Goal: Task Accomplishment & Management: Complete application form

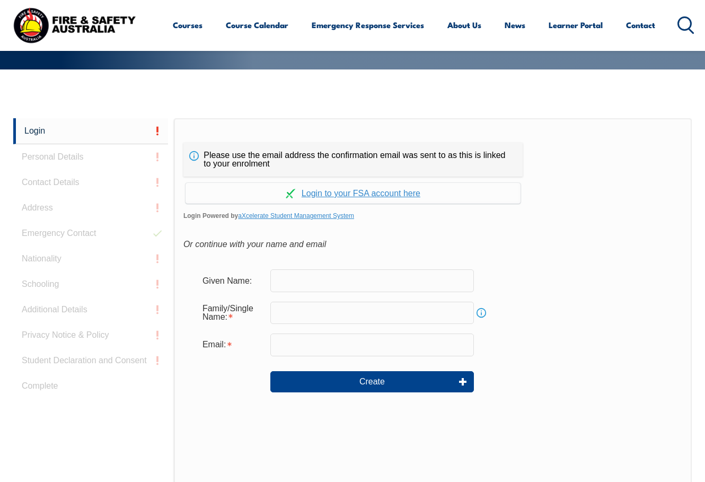
scroll to position [251, 0]
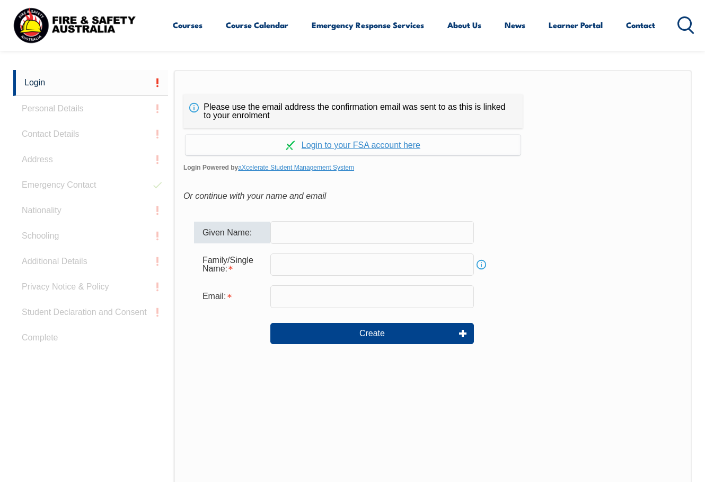
click at [355, 232] on input "text" at bounding box center [371, 232] width 203 height 22
click at [364, 145] on link "Continue with aXcelerate" at bounding box center [352, 145] width 335 height 21
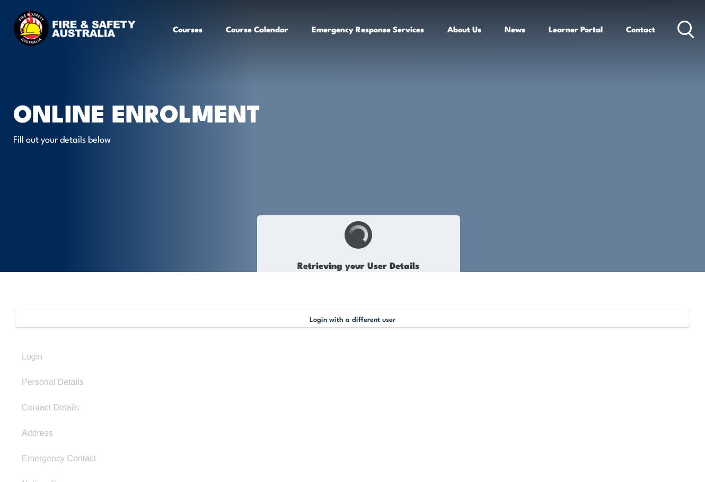
select select "Miss"
type input "Jaida"
type input "[PERSON_NAME]"
type input "[DATE]"
type input "TPHQTLMG72"
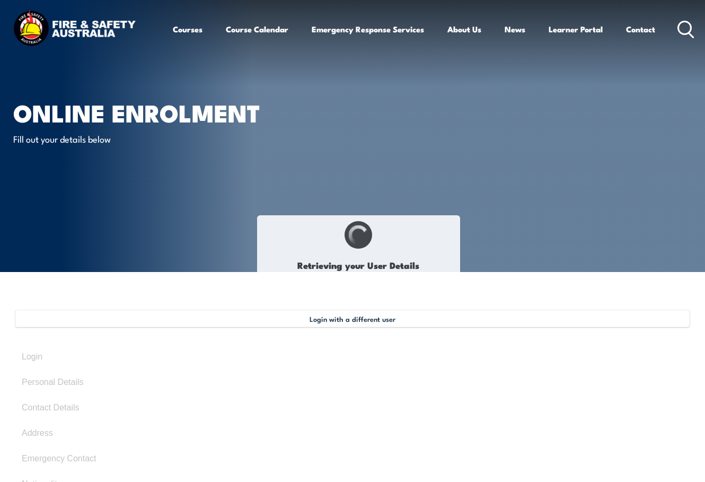
select select "F"
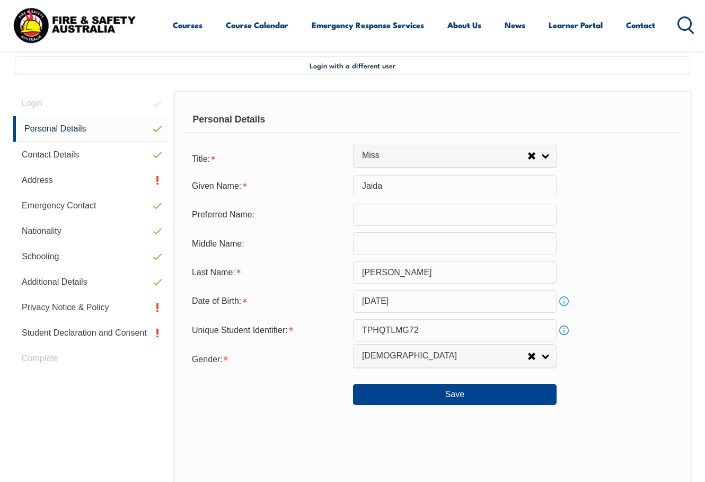
scroll to position [257, 0]
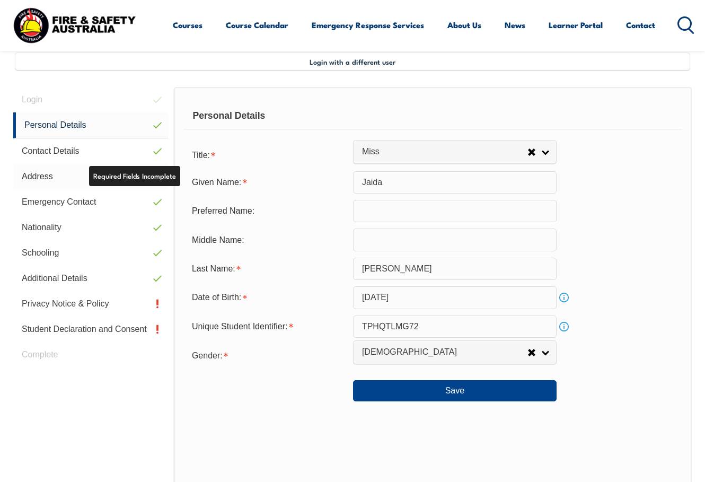
click at [49, 169] on link "Address" at bounding box center [90, 176] width 155 height 25
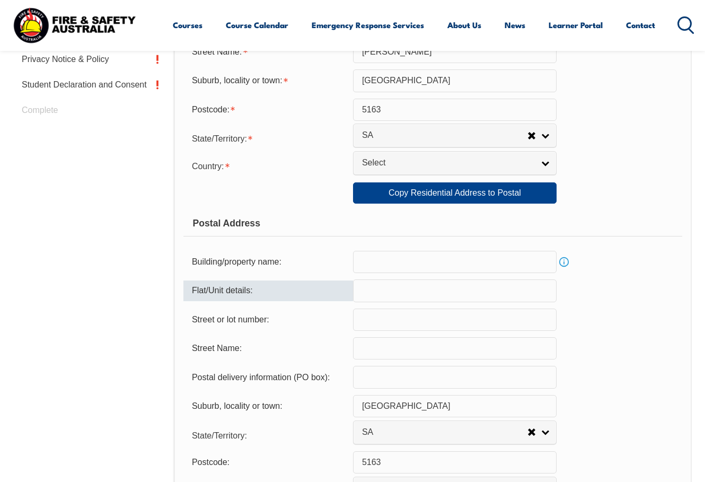
scroll to position [522, 0]
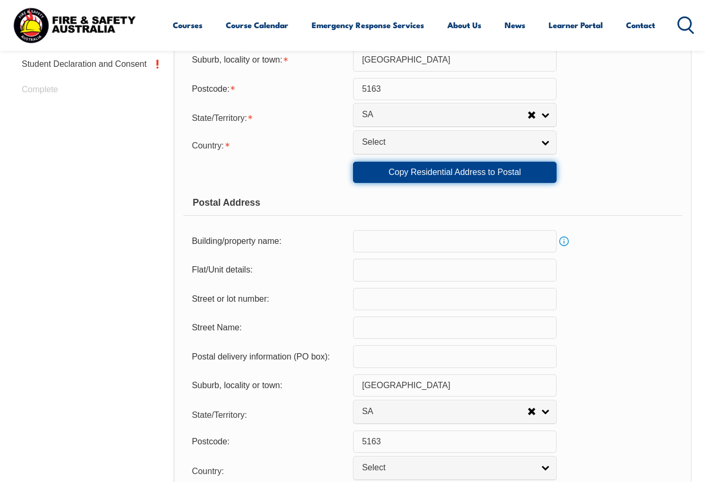
click at [416, 165] on link "Copy Residential Address to Postal" at bounding box center [454, 172] width 203 height 21
type input "2"
type input "[PERSON_NAME]"
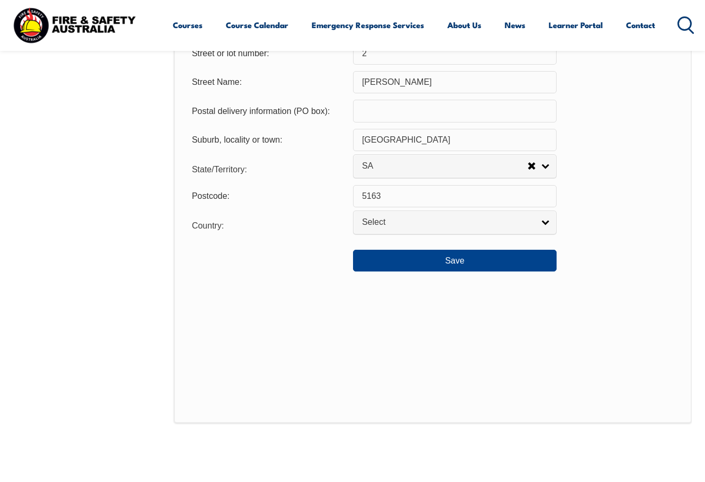
scroll to position [787, 0]
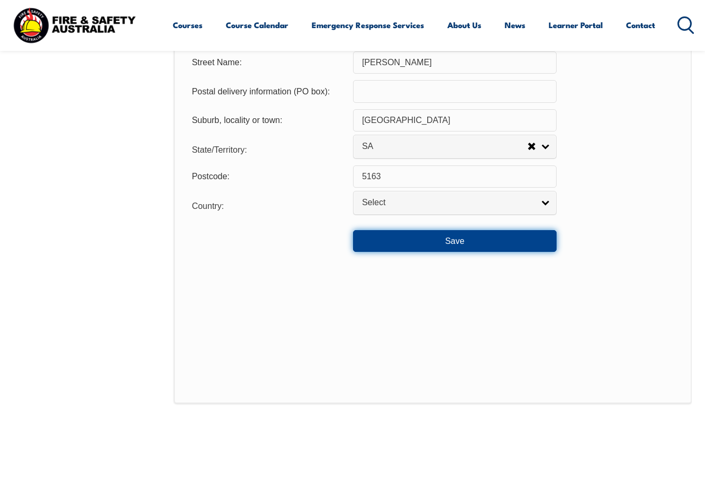
click at [437, 234] on button "Save" at bounding box center [454, 240] width 203 height 21
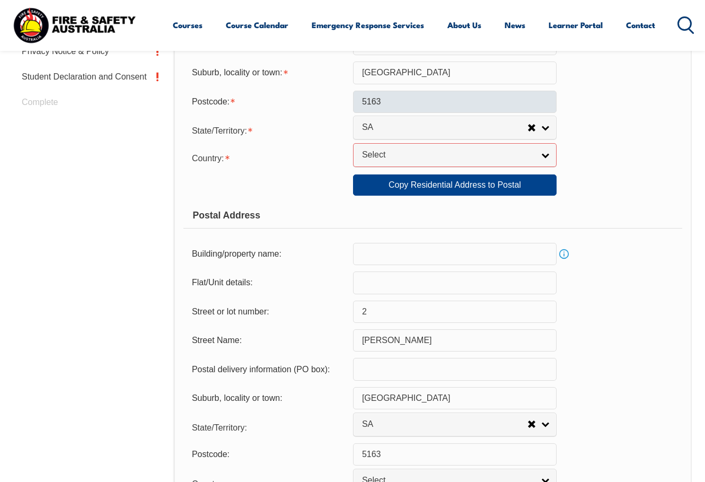
scroll to position [492, 0]
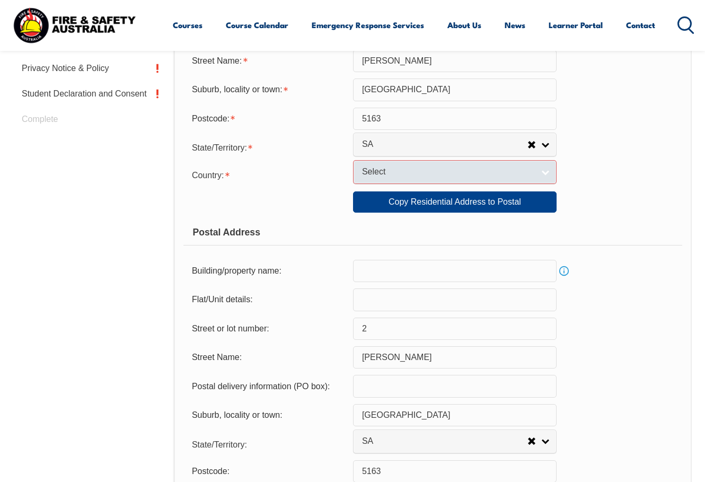
click at [405, 172] on span "Select" at bounding box center [448, 171] width 172 height 11
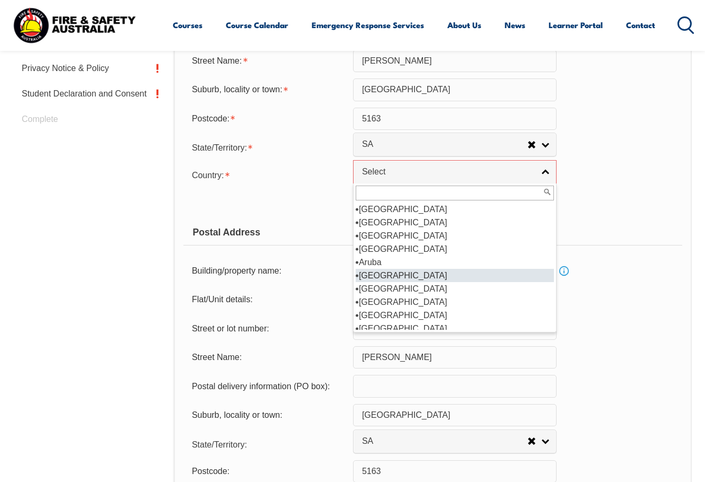
scroll to position [159, 0]
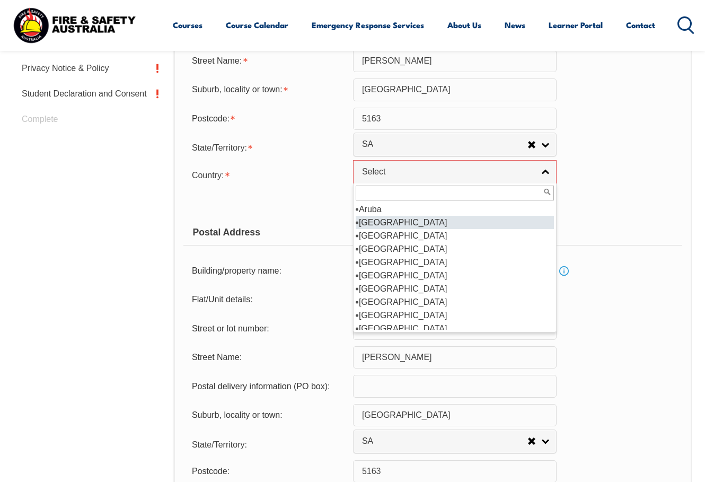
click at [428, 223] on li "[GEOGRAPHIC_DATA]" at bounding box center [455, 222] width 198 height 13
select select "1101"
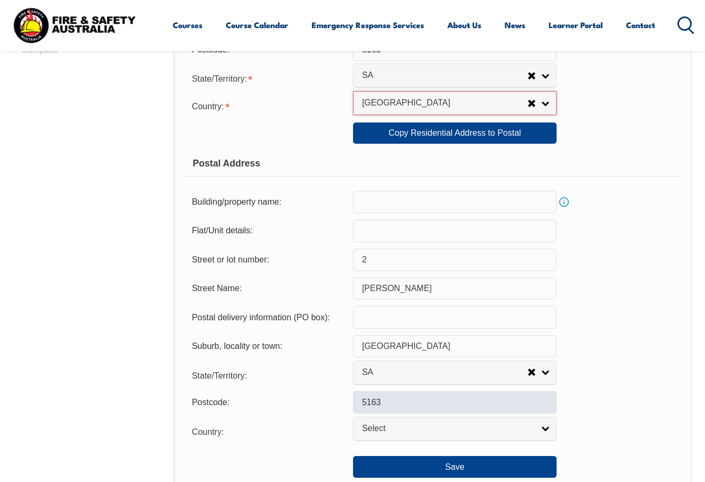
scroll to position [704, 0]
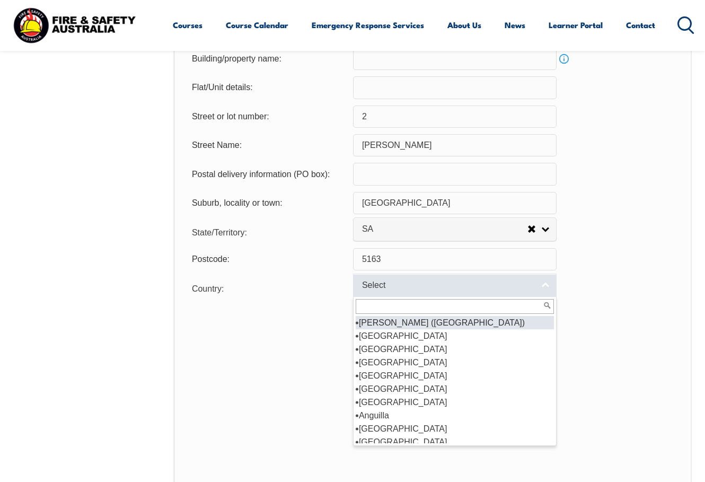
click at [418, 281] on span "Select" at bounding box center [448, 285] width 172 height 11
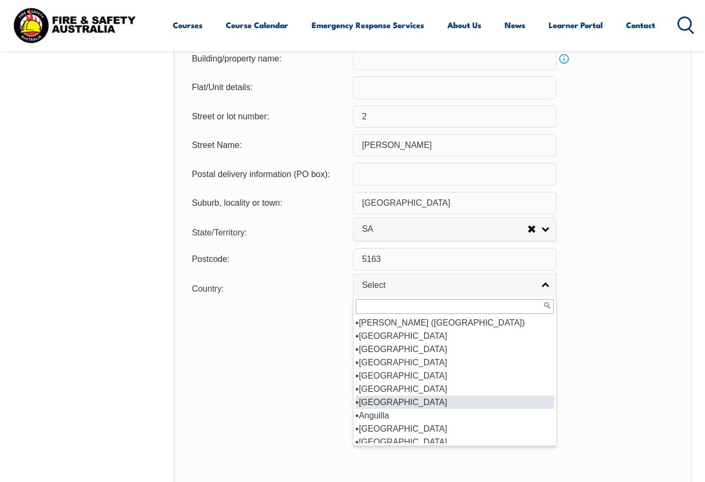
scroll to position [106, 0]
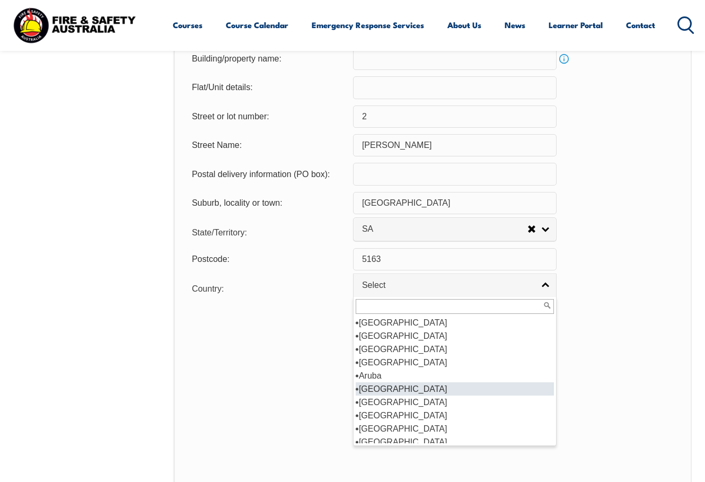
click at [396, 389] on li "[GEOGRAPHIC_DATA]" at bounding box center [455, 388] width 198 height 13
select select "1101"
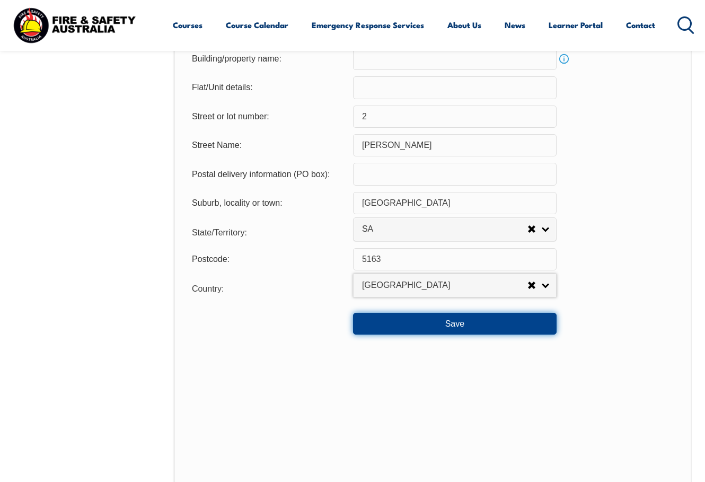
click at [411, 324] on button "Save" at bounding box center [454, 323] width 203 height 21
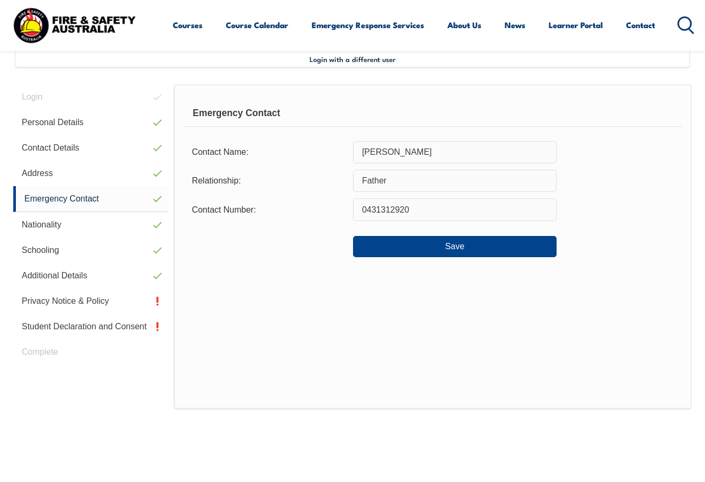
scroll to position [257, 0]
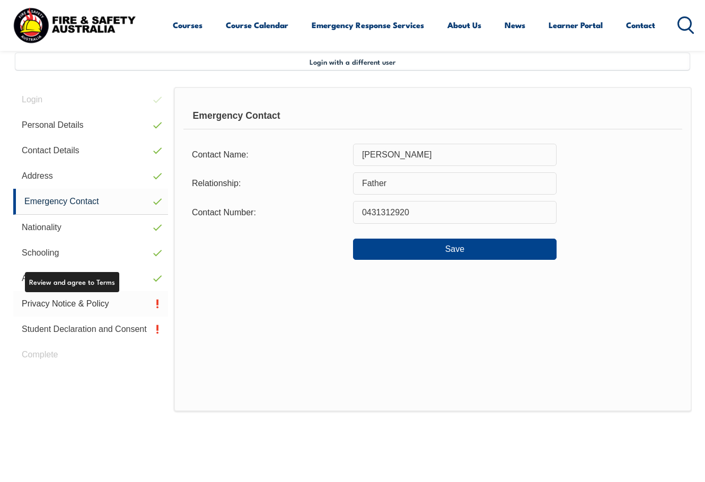
click at [105, 298] on link "Privacy Notice & Policy" at bounding box center [90, 303] width 155 height 25
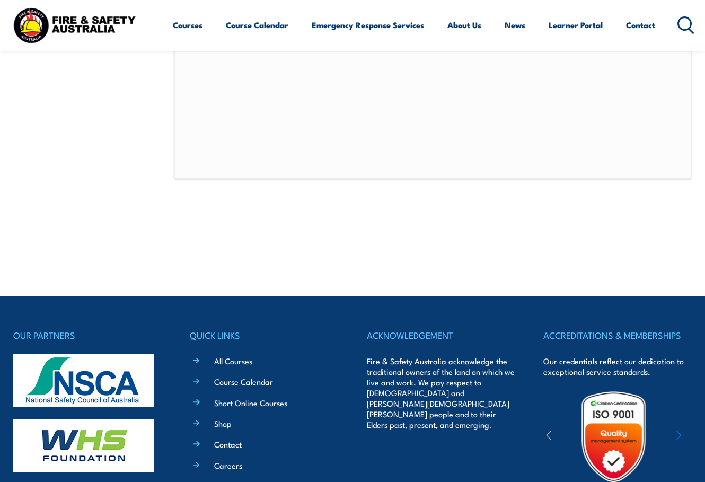
scroll to position [681, 0]
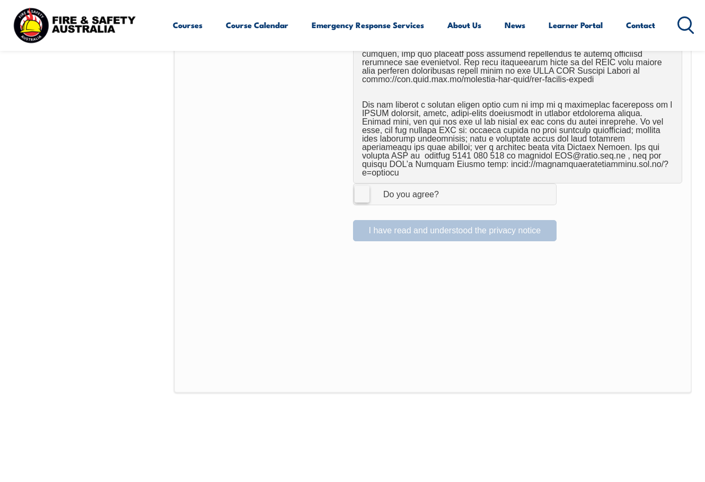
click at [361, 183] on label "I Agree Do you agree?" at bounding box center [454, 193] width 203 height 21
click at [447, 184] on input "I Agree Do you agree?" at bounding box center [456, 194] width 18 height 20
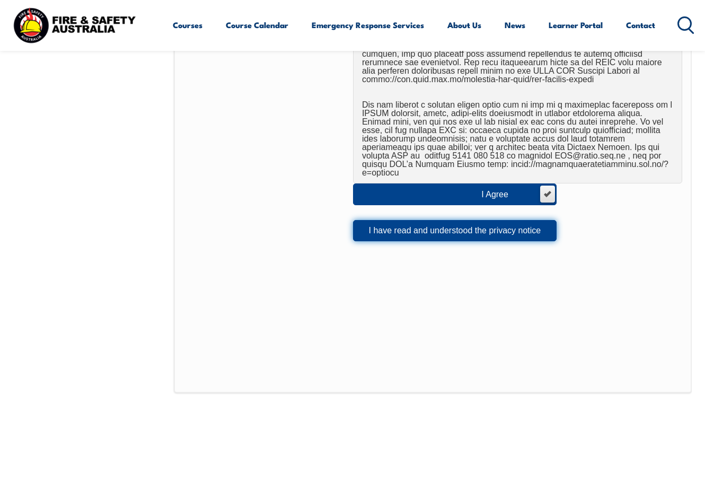
click at [404, 220] on button "I have read and understood the privacy notice" at bounding box center [454, 230] width 203 height 21
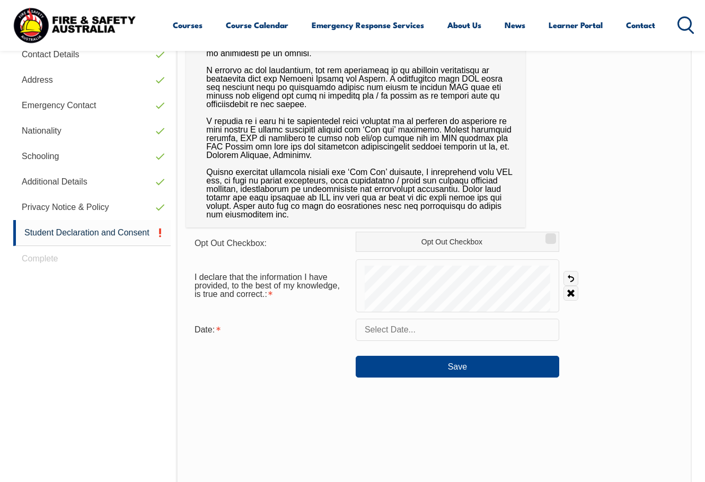
scroll to position [386, 0]
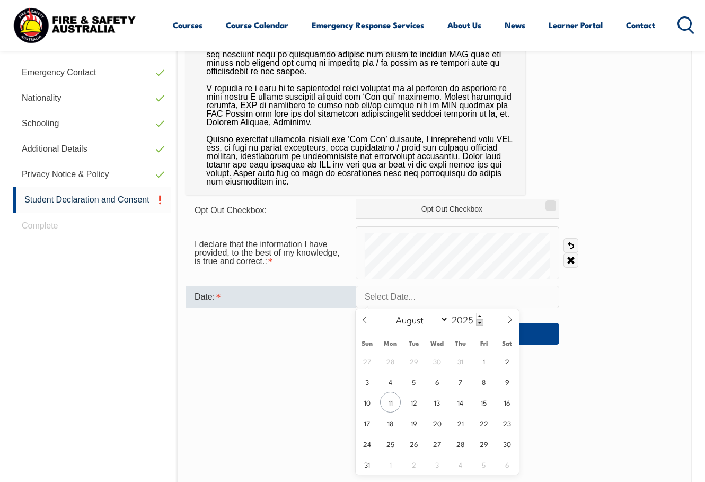
click at [441, 296] on input "text" at bounding box center [457, 297] width 203 height 22
click at [388, 402] on span "11" at bounding box center [390, 402] width 21 height 21
type input "[DATE]"
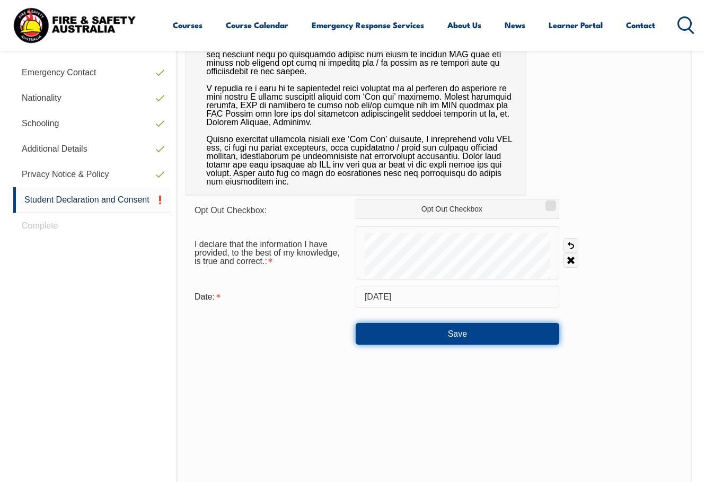
click at [447, 332] on button "Save" at bounding box center [457, 333] width 203 height 21
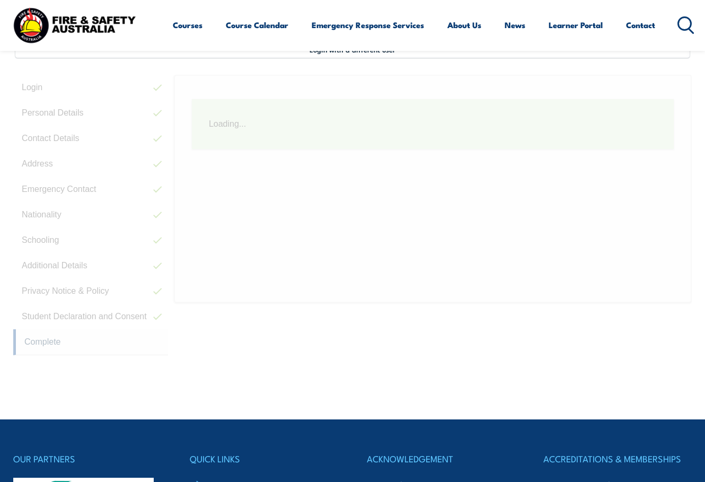
scroll to position [257, 0]
